Goal: Task Accomplishment & Management: Complete application form

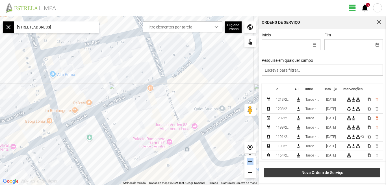
click at [327, 172] on span "Nova Ordem de Serviço" at bounding box center [322, 173] width 110 height 5
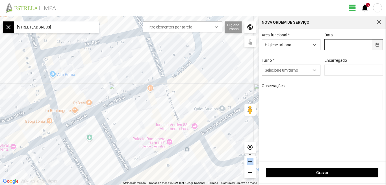
click at [379, 44] on button "button" at bounding box center [377, 45] width 11 height 10
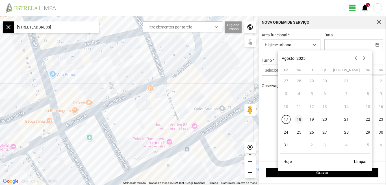
click at [301, 120] on span "18" at bounding box center [299, 119] width 9 height 9
type input "[DATE]"
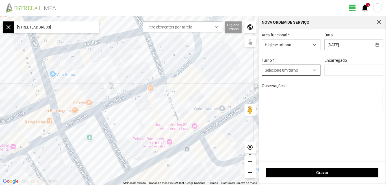
click at [316, 70] on span "dropdown trigger" at bounding box center [315, 70] width 4 height 4
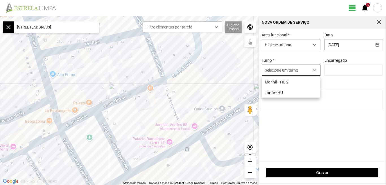
scroll to position [3, 25]
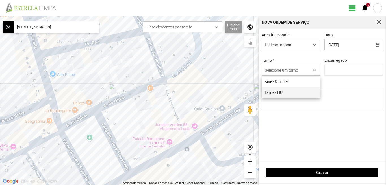
click at [280, 91] on li "Tarde - HU" at bounding box center [291, 92] width 58 height 10
type input "[PERSON_NAME]"
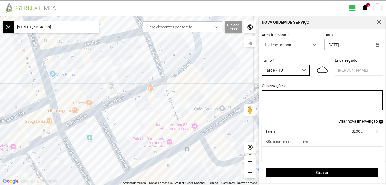
click at [284, 108] on textarea "Observações" at bounding box center [323, 100] width 122 height 20
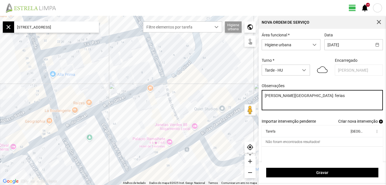
type textarea "[PERSON_NAME][GEOGRAPHIC_DATA]: ferias"
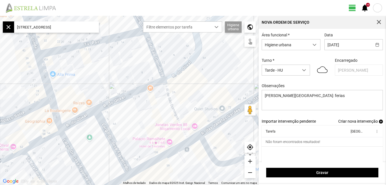
click at [351, 124] on span "Criar nova intervenção" at bounding box center [358, 121] width 40 height 5
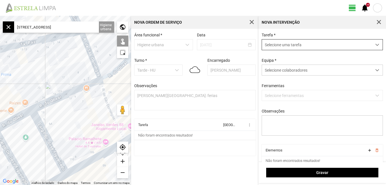
click at [375, 46] on span "dropdown trigger" at bounding box center [377, 45] width 4 height 4
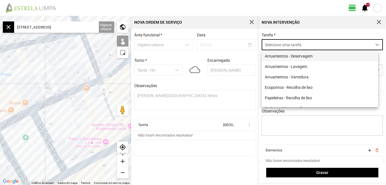
scroll to position [3, 25]
click at [308, 57] on li "Arruamentos - Deservagem" at bounding box center [320, 56] width 116 height 10
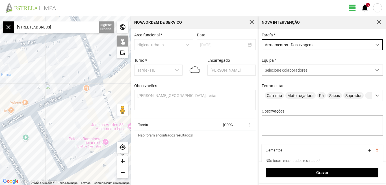
click at [375, 44] on span "dropdown trigger" at bounding box center [377, 45] width 4 height 4
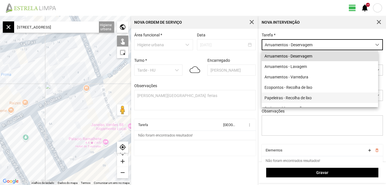
click at [297, 100] on li "Papeleiras - Recolha de lixo" at bounding box center [320, 98] width 116 height 10
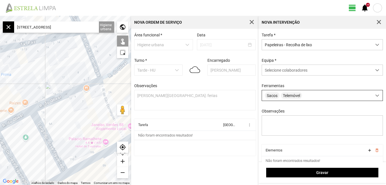
click at [375, 98] on div at bounding box center [377, 95] width 11 height 10
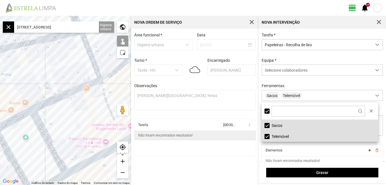
click at [245, 140] on td "Não foram encontrados resultados!" at bounding box center [195, 135] width 122 height 9
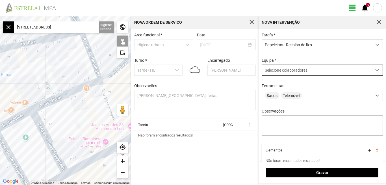
click at [372, 69] on div at bounding box center [377, 70] width 11 height 10
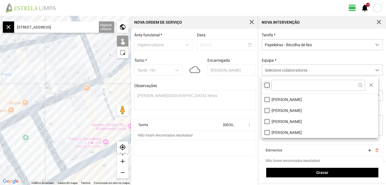
click at [268, 85] on div at bounding box center [267, 85] width 5 height 5
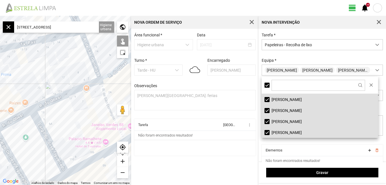
click at [225, 163] on div "Área funcional * Higiene urbana Data [DATE] Turno * Tarde - HU Encarregado Grac…" at bounding box center [194, 107] width 127 height 157
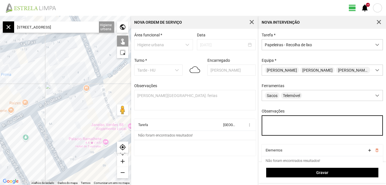
click at [276, 127] on textarea "Observações" at bounding box center [323, 126] width 122 height 20
type textarea "descanso do pessoal."
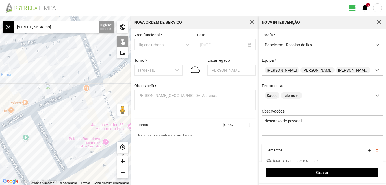
drag, startPoint x: 42, startPoint y: 81, endPoint x: 51, endPoint y: 142, distance: 62.1
click at [42, 65] on div at bounding box center [65, 101] width 131 height 170
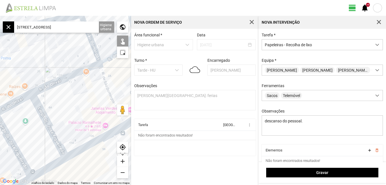
click at [55, 155] on div at bounding box center [65, 101] width 131 height 170
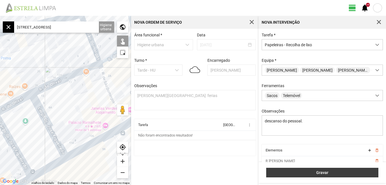
click at [324, 172] on span "Gravar" at bounding box center [322, 173] width 106 height 5
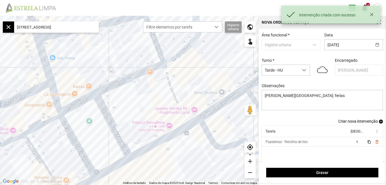
scroll to position [5, 0]
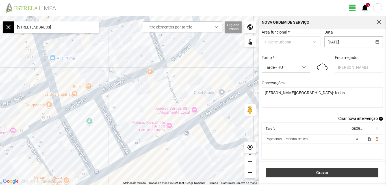
click at [319, 175] on span "Gravar" at bounding box center [322, 173] width 106 height 5
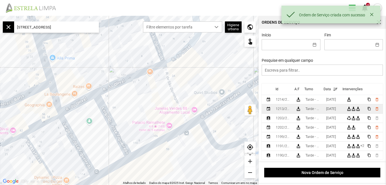
click at [343, 109] on td "[DATE]" at bounding box center [334, 109] width 21 height 9
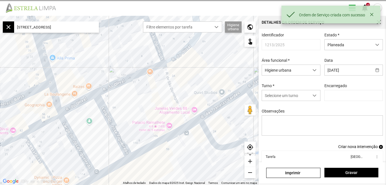
type input "[PERSON_NAME]"
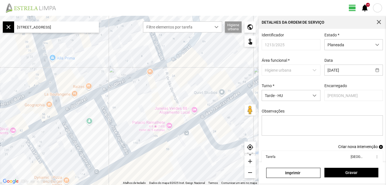
scroll to position [31, 0]
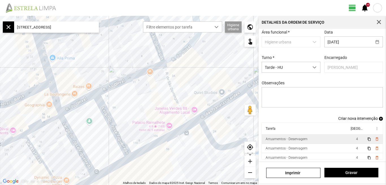
click at [304, 140] on div "Arruamentos - Deservagem" at bounding box center [287, 139] width 42 height 4
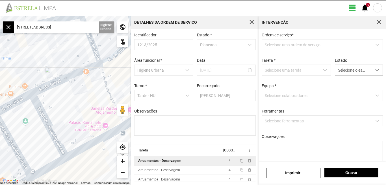
scroll to position [1, 0]
type textarea "[PERSON_NAME]."
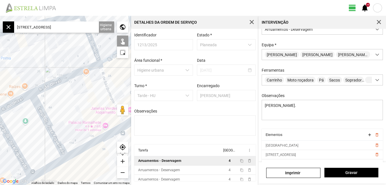
scroll to position [50, 0]
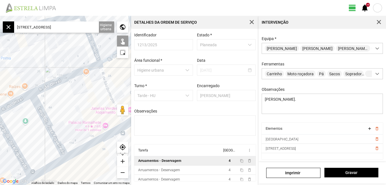
click at [78, 27] on input "[STREET_ADDRESS]" at bounding box center [56, 26] width 85 height 11
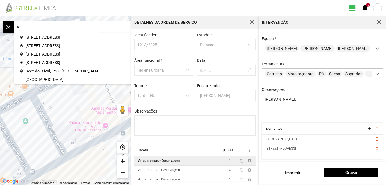
type input "R"
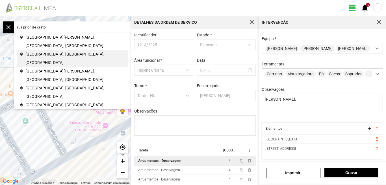
click at [63, 50] on span "[GEOGRAPHIC_DATA], [GEOGRAPHIC_DATA], [GEOGRAPHIC_DATA]" at bounding box center [75, 58] width 100 height 17
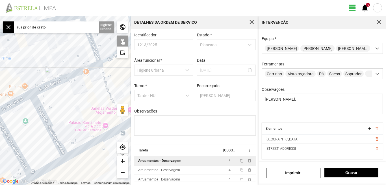
type input "[GEOGRAPHIC_DATA], [GEOGRAPHIC_DATA], [GEOGRAPHIC_DATA]"
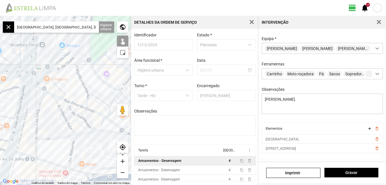
click at [125, 161] on div "add" at bounding box center [122, 161] width 11 height 11
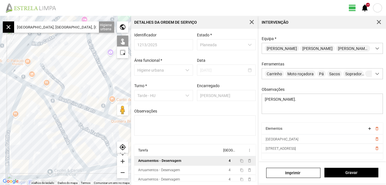
click at [121, 163] on div "add" at bounding box center [122, 161] width 11 height 11
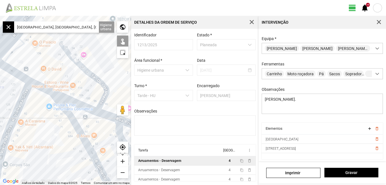
drag, startPoint x: 79, startPoint y: 111, endPoint x: 87, endPoint y: 115, distance: 9.5
click at [87, 115] on div at bounding box center [65, 101] width 131 height 170
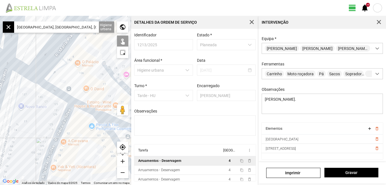
drag, startPoint x: 15, startPoint y: 86, endPoint x: 47, endPoint y: 101, distance: 35.3
click at [47, 101] on div at bounding box center [65, 101] width 131 height 170
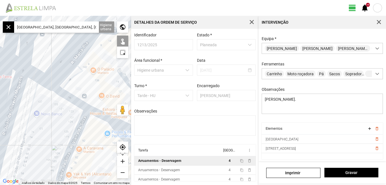
drag, startPoint x: 36, startPoint y: 98, endPoint x: 53, endPoint y: 106, distance: 19.0
click at [53, 106] on div at bounding box center [65, 101] width 131 height 170
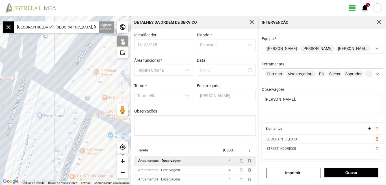
click at [50, 84] on div at bounding box center [65, 101] width 131 height 170
click at [70, 97] on div at bounding box center [65, 101] width 131 height 170
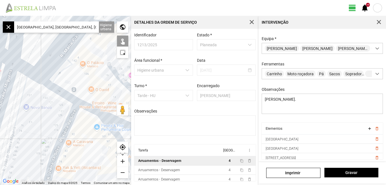
drag, startPoint x: 60, startPoint y: 109, endPoint x: 24, endPoint y: 92, distance: 40.1
click at [24, 92] on div at bounding box center [65, 101] width 131 height 170
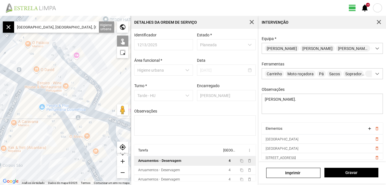
click at [39, 90] on div at bounding box center [65, 101] width 131 height 170
click at [62, 99] on div at bounding box center [65, 101] width 131 height 170
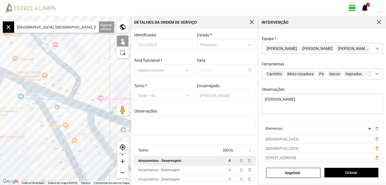
drag, startPoint x: 87, startPoint y: 129, endPoint x: 57, endPoint y: 111, distance: 35.0
click at [58, 114] on div at bounding box center [65, 101] width 131 height 170
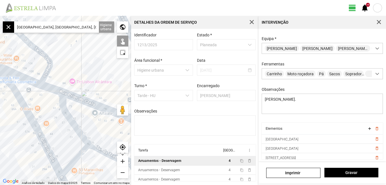
click at [53, 88] on div at bounding box center [65, 101] width 131 height 170
click at [70, 95] on div at bounding box center [65, 101] width 131 height 170
drag, startPoint x: 85, startPoint y: 113, endPoint x: 46, endPoint y: 94, distance: 43.2
click at [46, 94] on div at bounding box center [65, 101] width 131 height 170
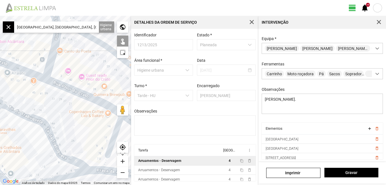
drag, startPoint x: 59, startPoint y: 104, endPoint x: 39, endPoint y: 96, distance: 21.0
click at [39, 96] on div at bounding box center [65, 101] width 131 height 170
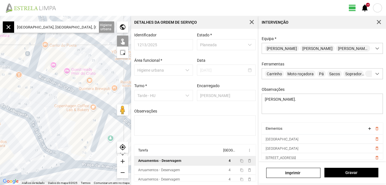
click at [54, 82] on div at bounding box center [65, 101] width 131 height 170
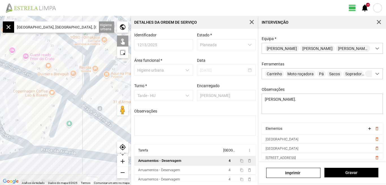
drag, startPoint x: 36, startPoint y: 104, endPoint x: 18, endPoint y: 96, distance: 19.1
click at [19, 97] on div at bounding box center [65, 101] width 131 height 170
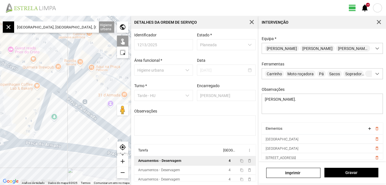
click at [55, 89] on div at bounding box center [65, 101] width 131 height 170
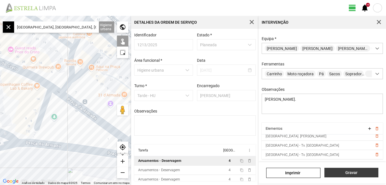
click at [351, 176] on button "Gravar" at bounding box center [351, 173] width 54 height 10
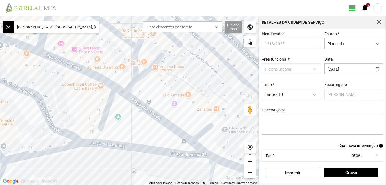
scroll to position [31, 0]
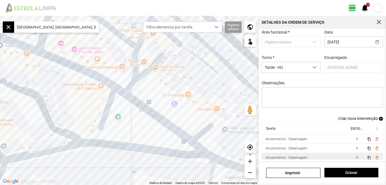
click at [349, 159] on td "4" at bounding box center [357, 157] width 16 height 9
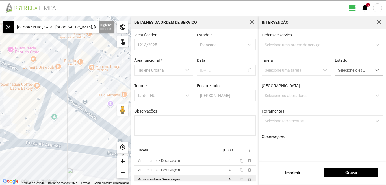
type textarea "[PERSON_NAME]. Umaro"
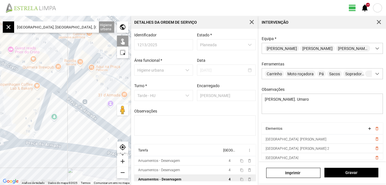
scroll to position [40, 0]
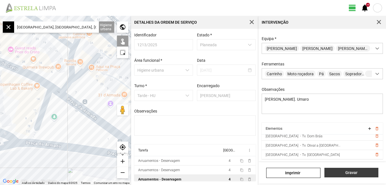
click at [349, 174] on span "Gravar" at bounding box center [351, 173] width 48 height 5
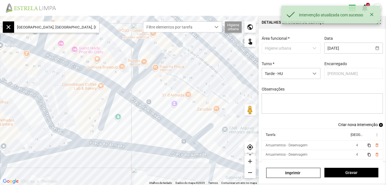
scroll to position [31, 0]
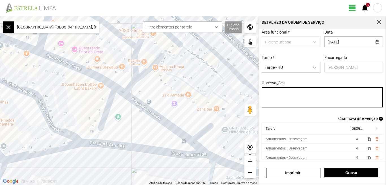
click at [276, 95] on textarea "Observações" at bounding box center [323, 97] width 122 height 20
click at [285, 99] on textarea "[PERSON_NAME]: Descanso [PERSON_NAME]:" at bounding box center [323, 97] width 122 height 20
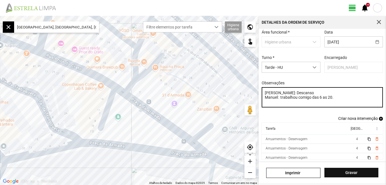
type textarea "[PERSON_NAME]: Descanso Manuel: trabalhou comigo das 6 as 20."
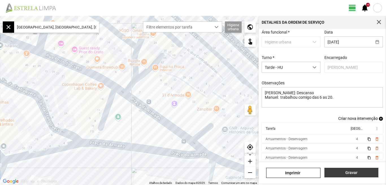
click at [350, 173] on span "Gravar" at bounding box center [351, 173] width 48 height 5
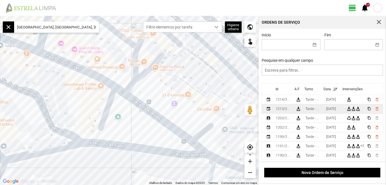
click at [334, 111] on div "[DATE]" at bounding box center [331, 109] width 10 height 4
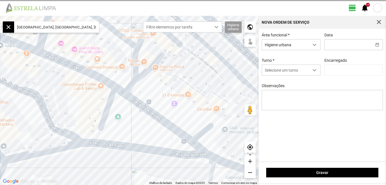
type input "[DATE]"
type input "[PERSON_NAME]"
type textarea "[PERSON_NAME]: Descanso Manuel: trabalhou comigo das 6 as 20."
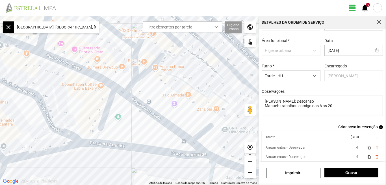
scroll to position [31, 0]
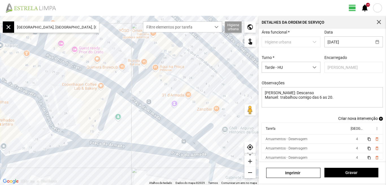
click at [78, 27] on input "[GEOGRAPHIC_DATA], [GEOGRAPHIC_DATA], [GEOGRAPHIC_DATA]" at bounding box center [56, 26] width 85 height 11
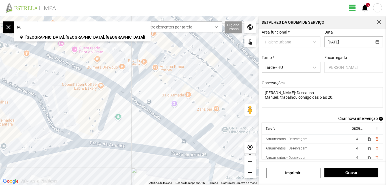
type input "R"
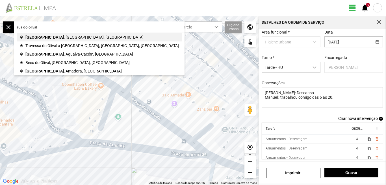
click at [46, 37] on span "[GEOGRAPHIC_DATA]" at bounding box center [44, 37] width 38 height 8
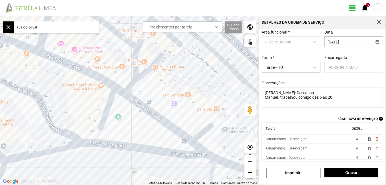
type input "[STREET_ADDRESS]"
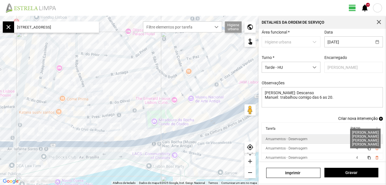
click at [356, 140] on span "4" at bounding box center [357, 139] width 2 height 4
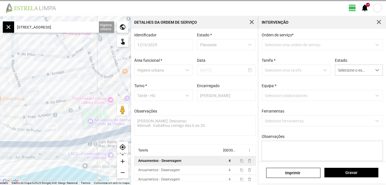
scroll to position [1, 0]
type textarea "[PERSON_NAME]."
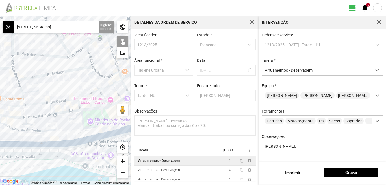
scroll to position [50, 0]
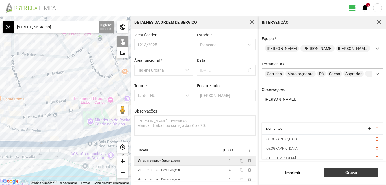
click at [347, 173] on span "Gravar" at bounding box center [351, 173] width 48 height 5
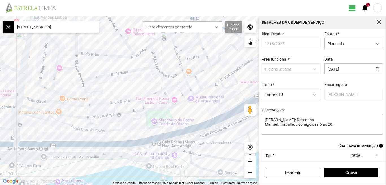
drag, startPoint x: 386, startPoint y: 128, endPoint x: 386, endPoint y: 172, distance: 44.1
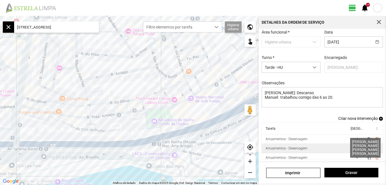
click at [356, 148] on span "4" at bounding box center [357, 149] width 2 height 4
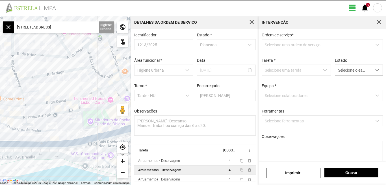
type textarea "Nuno. [PERSON_NAME]"
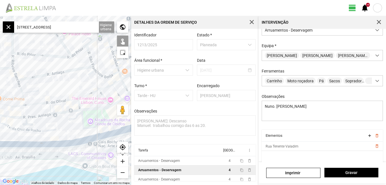
scroll to position [50, 0]
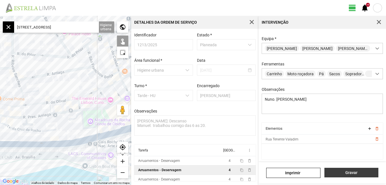
click at [349, 174] on span "Gravar" at bounding box center [351, 173] width 48 height 5
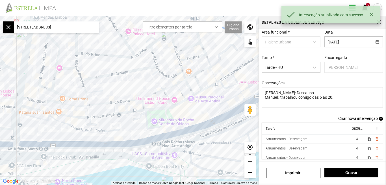
scroll to position [31, 0]
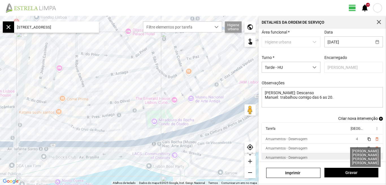
click at [356, 157] on span "4" at bounding box center [357, 158] width 2 height 4
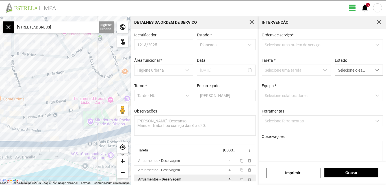
type textarea "[PERSON_NAME]. Umaro"
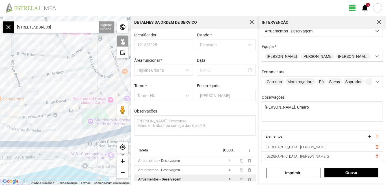
scroll to position [50, 0]
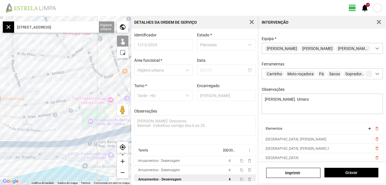
click at [120, 160] on div "add" at bounding box center [122, 161] width 11 height 11
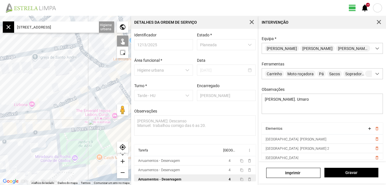
drag, startPoint x: 60, startPoint y: 80, endPoint x: 21, endPoint y: 92, distance: 41.4
click at [21, 92] on div at bounding box center [65, 101] width 131 height 170
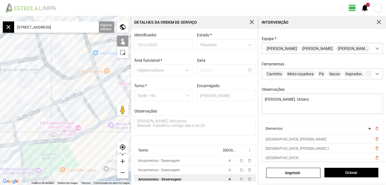
drag, startPoint x: 74, startPoint y: 76, endPoint x: 42, endPoint y: 87, distance: 34.2
click at [42, 87] on div at bounding box center [65, 101] width 131 height 170
click at [124, 162] on div "add" at bounding box center [122, 161] width 11 height 11
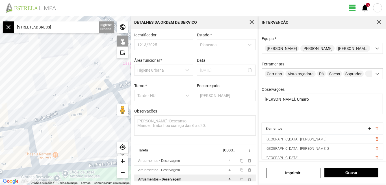
drag, startPoint x: 85, startPoint y: 109, endPoint x: 158, endPoint y: 90, distance: 75.2
click at [158, 90] on div "← Mover para a esquerda → Mover para a direita ↑ Mover para cima ↓ Mover para b…" at bounding box center [193, 101] width 386 height 170
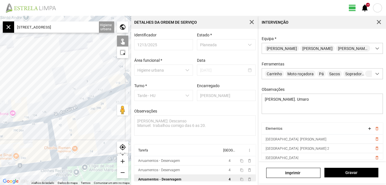
click at [122, 28] on div "public" at bounding box center [122, 26] width 11 height 11
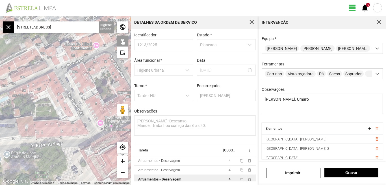
drag, startPoint x: 77, startPoint y: 128, endPoint x: 62, endPoint y: 83, distance: 47.1
click at [3, 113] on div at bounding box center [65, 101] width 131 height 170
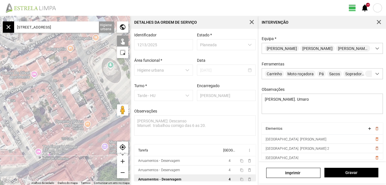
drag, startPoint x: 88, startPoint y: 73, endPoint x: 18, endPoint y: 105, distance: 77.0
click at [18, 105] on div at bounding box center [65, 101] width 131 height 170
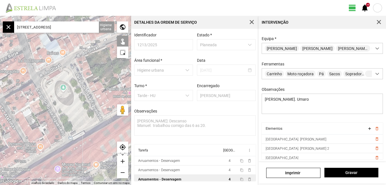
drag, startPoint x: 76, startPoint y: 79, endPoint x: 58, endPoint y: 89, distance: 21.1
click at [58, 89] on div at bounding box center [65, 101] width 131 height 170
drag, startPoint x: 66, startPoint y: 84, endPoint x: 33, endPoint y: 98, distance: 36.7
click at [35, 98] on div at bounding box center [65, 101] width 131 height 170
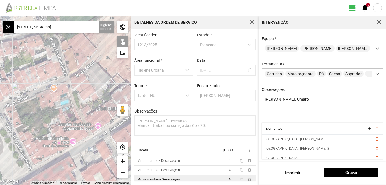
drag, startPoint x: 71, startPoint y: 74, endPoint x: 60, endPoint y: 98, distance: 25.3
click at [60, 98] on div at bounding box center [65, 101] width 131 height 170
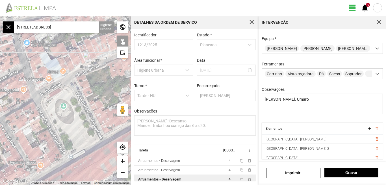
drag, startPoint x: 46, startPoint y: 104, endPoint x: 110, endPoint y: 75, distance: 69.9
click at [111, 75] on div at bounding box center [65, 101] width 131 height 170
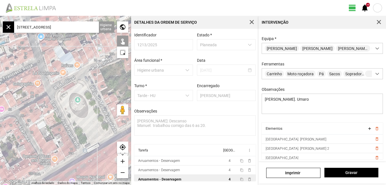
drag, startPoint x: 66, startPoint y: 97, endPoint x: 109, endPoint y: 79, distance: 46.5
click at [109, 79] on div at bounding box center [65, 101] width 131 height 170
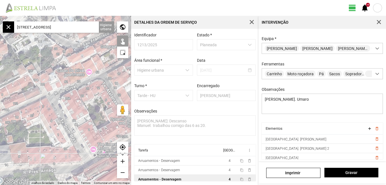
drag, startPoint x: 49, startPoint y: 109, endPoint x: 89, endPoint y: 93, distance: 42.5
click at [89, 93] on div at bounding box center [65, 101] width 131 height 170
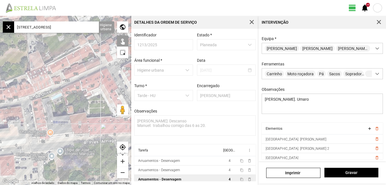
drag, startPoint x: 68, startPoint y: 105, endPoint x: 129, endPoint y: 75, distance: 67.2
click at [129, 75] on div at bounding box center [65, 101] width 131 height 170
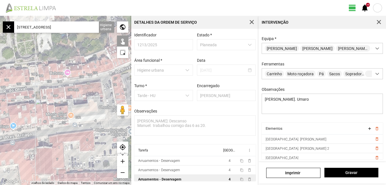
drag, startPoint x: 64, startPoint y: 104, endPoint x: 144, endPoint y: 79, distance: 84.2
click at [144, 79] on div "← Mover para a esquerda → Mover para a direita ↑ Mover para cima ↓ Mover para b…" at bounding box center [193, 101] width 386 height 170
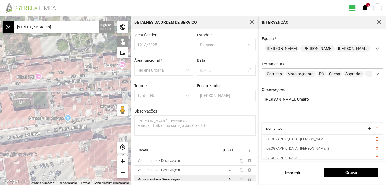
drag, startPoint x: 70, startPoint y: 102, endPoint x: 126, endPoint y: 94, distance: 56.2
click at [126, 94] on div at bounding box center [65, 101] width 131 height 170
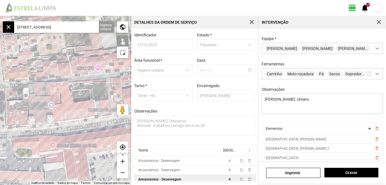
drag, startPoint x: 88, startPoint y: 103, endPoint x: 120, endPoint y: 98, distance: 32.3
click at [120, 98] on div at bounding box center [65, 101] width 131 height 170
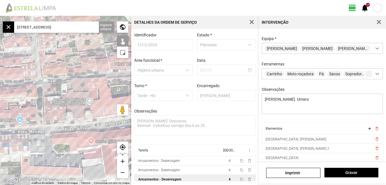
drag, startPoint x: 64, startPoint y: 105, endPoint x: 103, endPoint y: 101, distance: 39.8
click at [103, 101] on div at bounding box center [65, 101] width 131 height 170
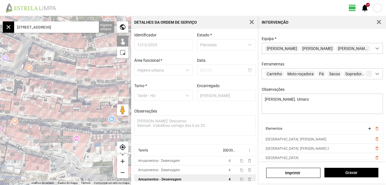
drag, startPoint x: 57, startPoint y: 102, endPoint x: 135, endPoint y: 105, distance: 78.1
click at [140, 106] on div "← Mover para a esquerda → Mover para a direita ↑ Mover para cima ↓ Mover para b…" at bounding box center [193, 101] width 386 height 170
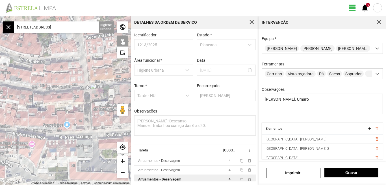
drag, startPoint x: 55, startPoint y: 108, endPoint x: 18, endPoint y: 111, distance: 37.1
click at [18, 111] on div at bounding box center [65, 101] width 131 height 170
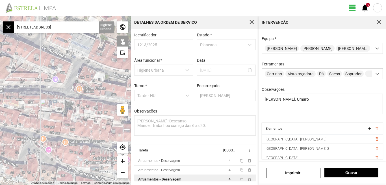
drag, startPoint x: 0, startPoint y: 101, endPoint x: 97, endPoint y: 116, distance: 98.2
click at [97, 116] on div at bounding box center [65, 101] width 131 height 170
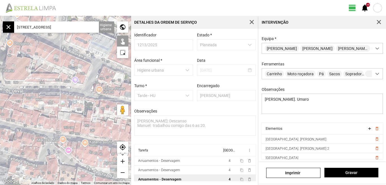
drag, startPoint x: 65, startPoint y: 108, endPoint x: 104, endPoint y: 108, distance: 38.4
click at [103, 108] on div at bounding box center [65, 101] width 131 height 170
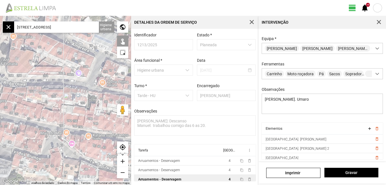
drag, startPoint x: 61, startPoint y: 108, endPoint x: 28, endPoint y: 99, distance: 34.1
click at [20, 101] on div at bounding box center [65, 101] width 131 height 170
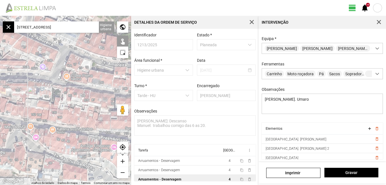
drag, startPoint x: 64, startPoint y: 106, endPoint x: 7, endPoint y: 95, distance: 58.1
click at [12, 96] on div at bounding box center [65, 101] width 131 height 170
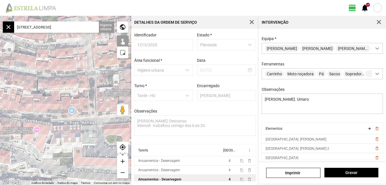
click at [53, 77] on div at bounding box center [65, 101] width 131 height 170
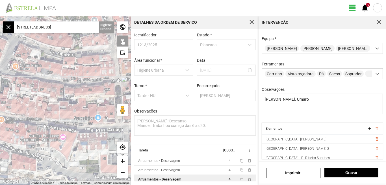
drag, startPoint x: 49, startPoint y: 103, endPoint x: 90, endPoint y: 109, distance: 41.4
click at [90, 109] on div at bounding box center [65, 101] width 131 height 170
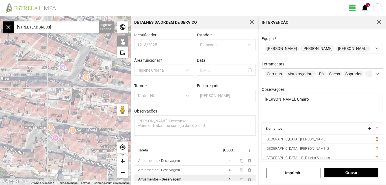
drag, startPoint x: 63, startPoint y: 105, endPoint x: 93, endPoint y: 116, distance: 31.8
click at [93, 116] on div at bounding box center [65, 101] width 131 height 170
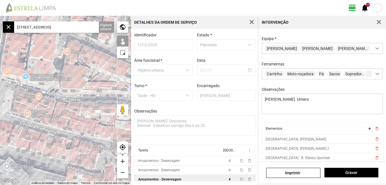
drag, startPoint x: 51, startPoint y: 111, endPoint x: 85, endPoint y: 120, distance: 34.6
click at [85, 120] on div at bounding box center [65, 101] width 131 height 170
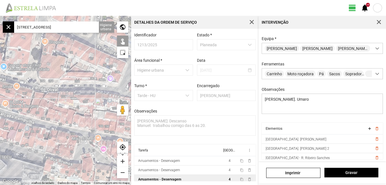
drag, startPoint x: 83, startPoint y: 118, endPoint x: 4, endPoint y: 104, distance: 80.9
click at [4, 104] on div at bounding box center [65, 101] width 131 height 170
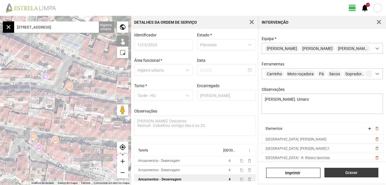
click at [350, 174] on span "Gravar" at bounding box center [351, 173] width 48 height 5
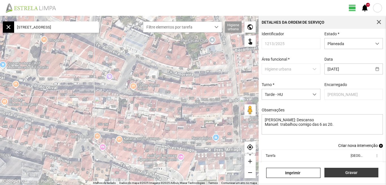
click at [350, 172] on span "Gravar" at bounding box center [351, 173] width 48 height 5
